Goal: Task Accomplishment & Management: Manage account settings

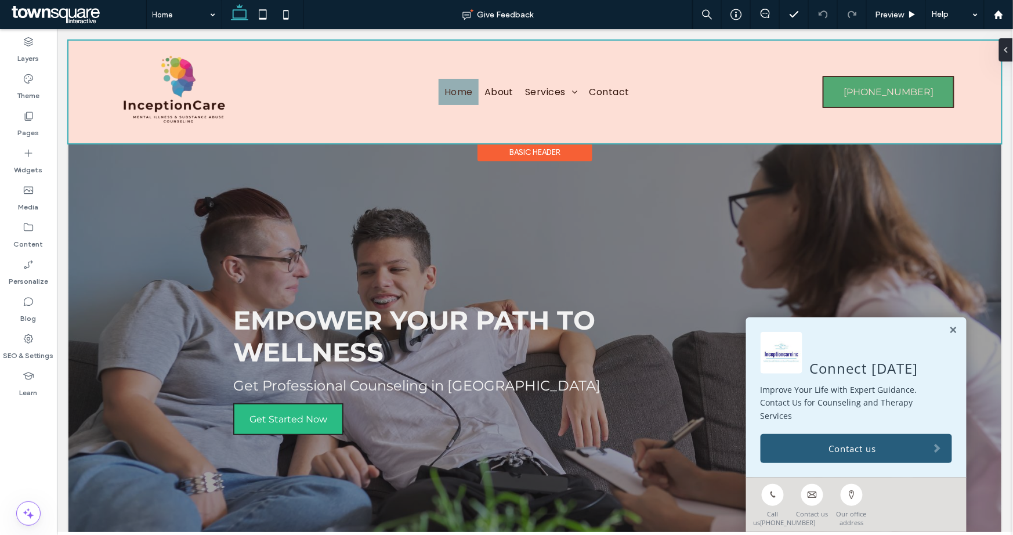
click at [175, 91] on div at bounding box center [534, 91] width 933 height 103
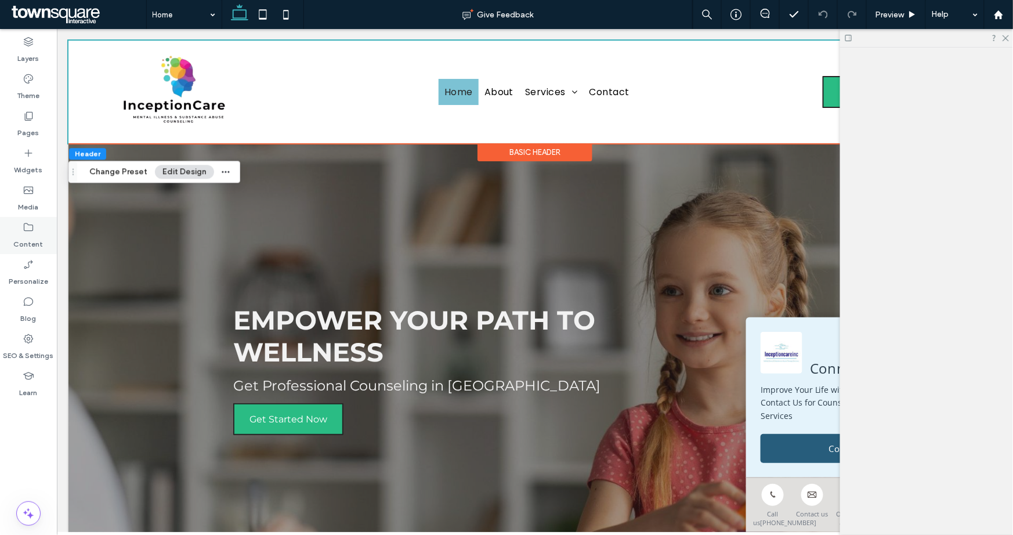
click at [30, 235] on label "Content" at bounding box center [29, 241] width 30 height 16
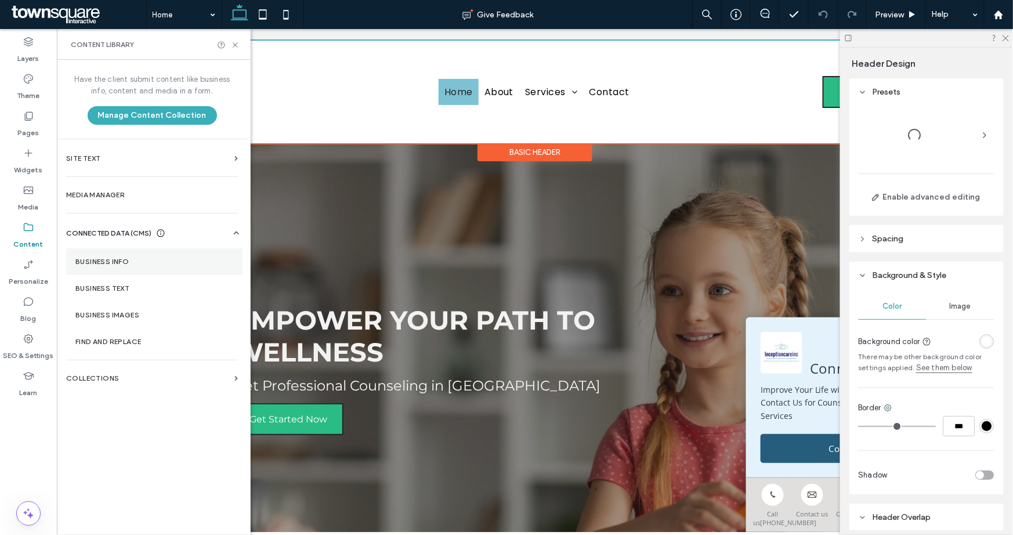
click at [120, 262] on label "Business Info" at bounding box center [154, 262] width 158 height 8
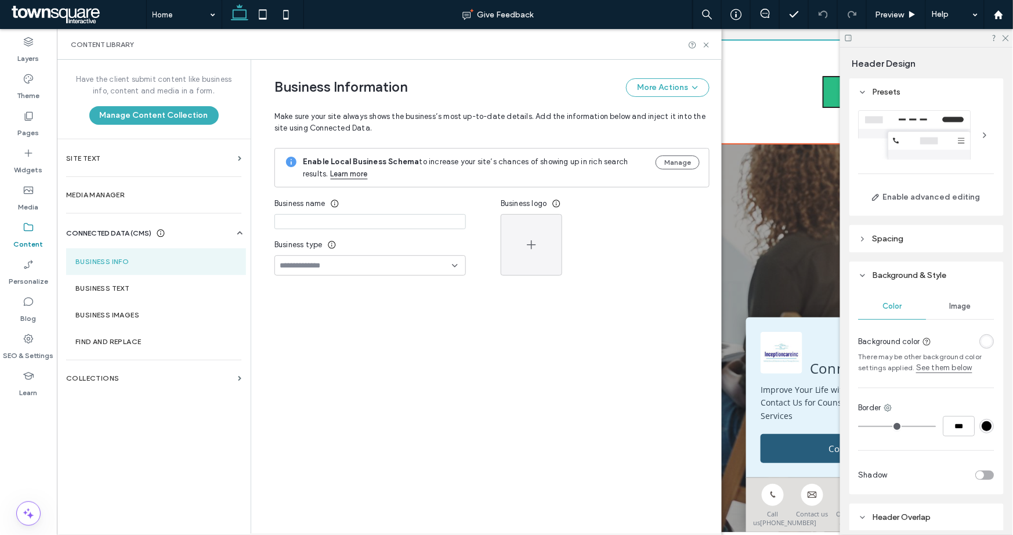
type input "**********"
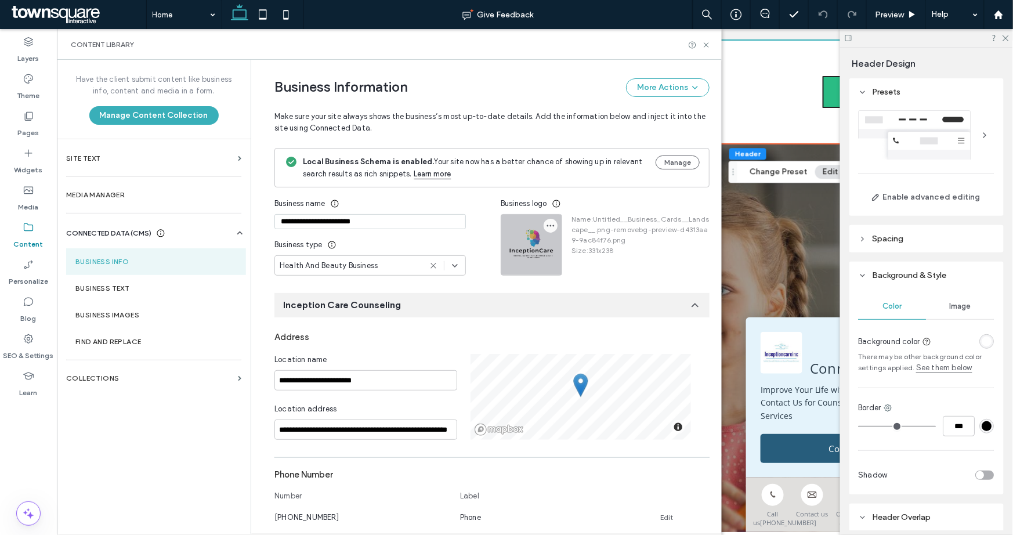
click at [546, 229] on icon "button" at bounding box center [550, 225] width 9 height 9
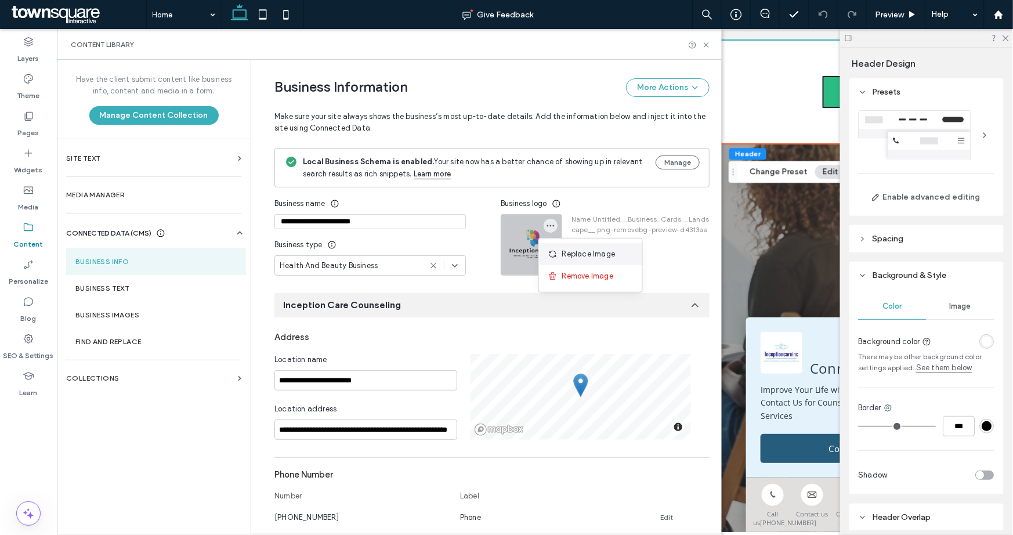
click at [560, 246] on div "Replace Image" at bounding box center [590, 254] width 103 height 22
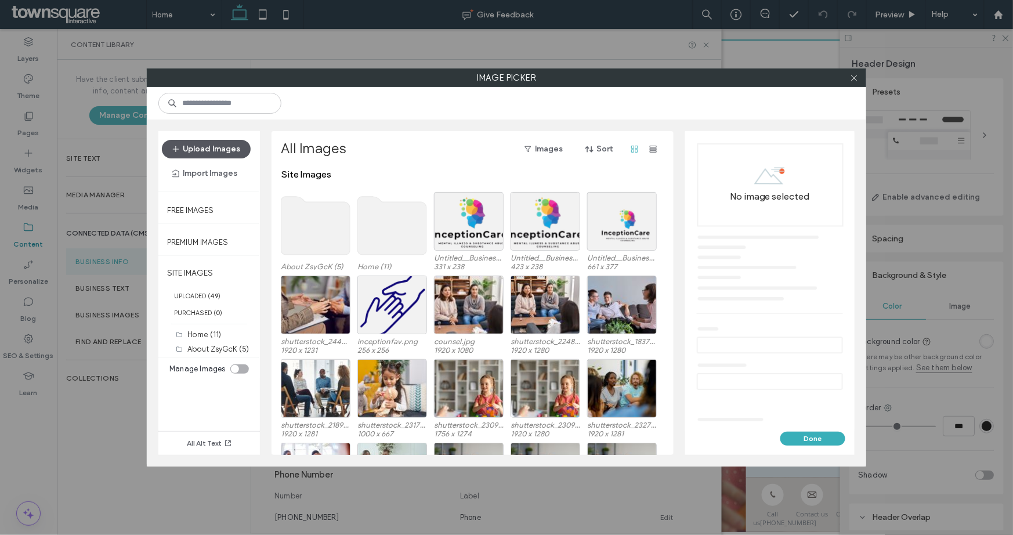
click at [200, 150] on button "Upload Images" at bounding box center [206, 149] width 89 height 19
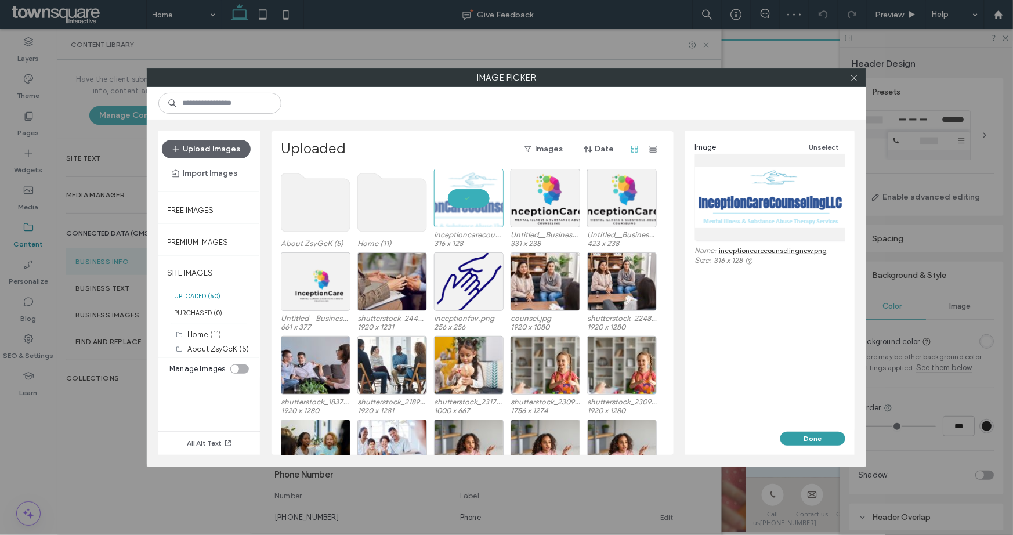
click at [813, 435] on button "Done" at bounding box center [812, 438] width 65 height 14
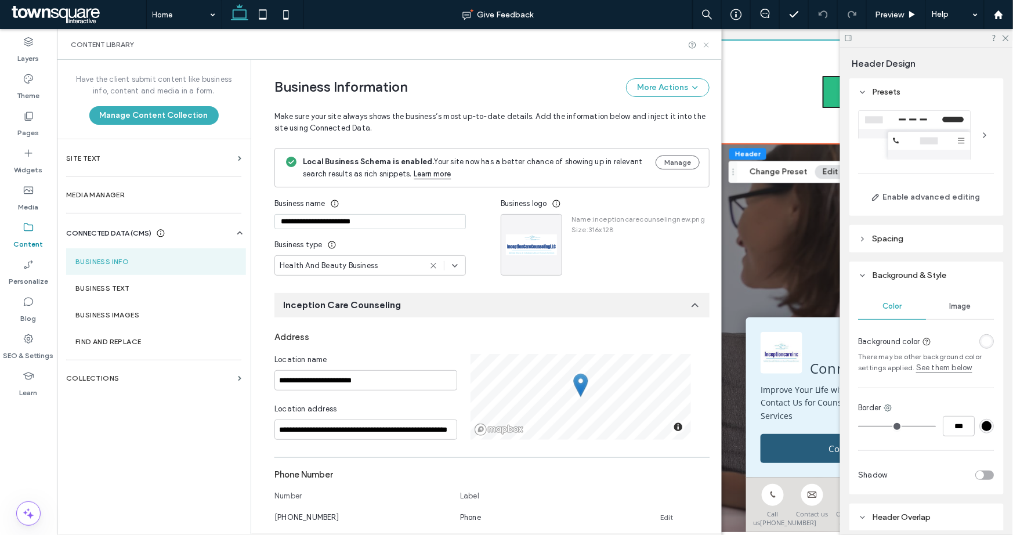
click at [706, 45] on use at bounding box center [705, 44] width 5 height 5
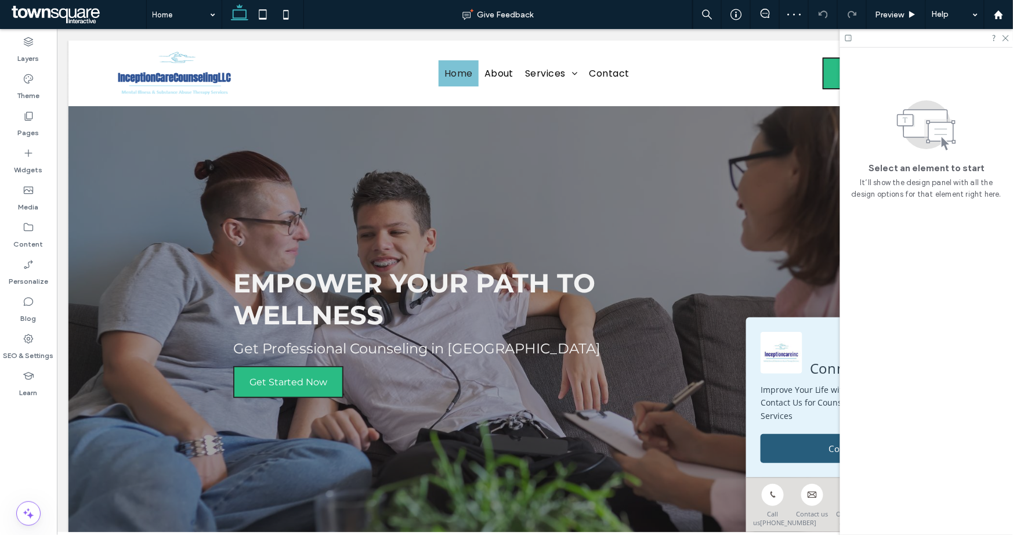
click at [1009, 38] on div at bounding box center [926, 38] width 173 height 18
